Goal: Navigation & Orientation: Go to known website

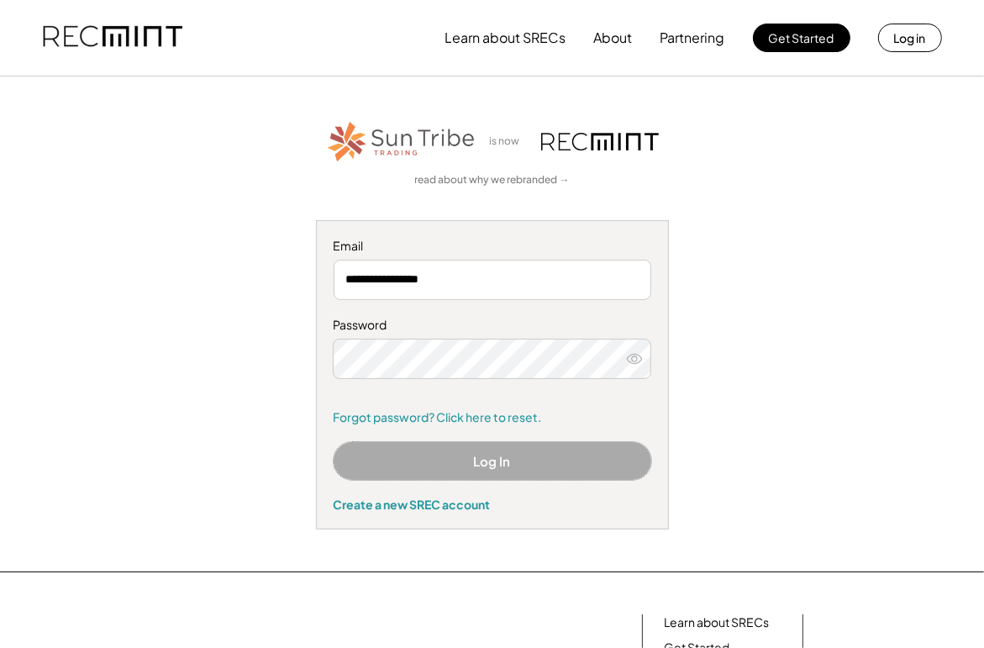
click at [487, 457] on button "Log In" at bounding box center [493, 461] width 318 height 38
click at [483, 462] on button "Log In" at bounding box center [493, 461] width 318 height 38
